Goal: Information Seeking & Learning: Learn about a topic

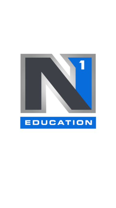
scroll to position [26, 0]
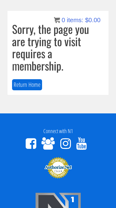
click at [32, 93] on div "Sorry, the page you are trying to visit requires a membership. Return Home" at bounding box center [57, 53] width 101 height 84
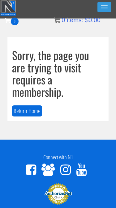
click at [107, 7] on span "button" at bounding box center [104, 7] width 7 height 1
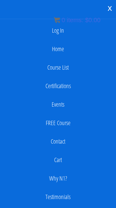
click at [61, 33] on link "Log In" at bounding box center [58, 30] width 110 height 12
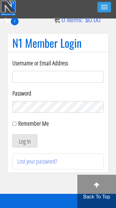
type input "kaylee@kayleekfitness.com"
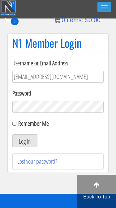
click at [25, 141] on button "Log In" at bounding box center [24, 141] width 25 height 13
click at [26, 144] on button "Log In" at bounding box center [24, 141] width 25 height 13
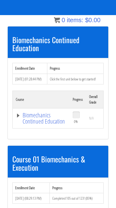
scroll to position [72, 0]
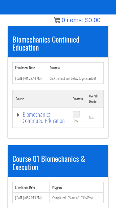
click at [48, 116] on link "Biomechanics Continued Education" at bounding box center [41, 118] width 51 height 12
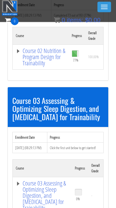
scroll to position [427, 0]
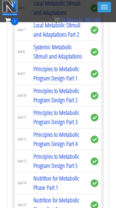
scroll to position [1065, 0]
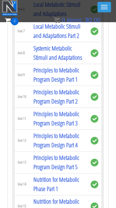
click at [46, 62] on link "Systemic Metabolic Stimuli and Adaptations" at bounding box center [57, 53] width 48 height 18
